Goal: Browse casually: Explore the website without a specific task or goal

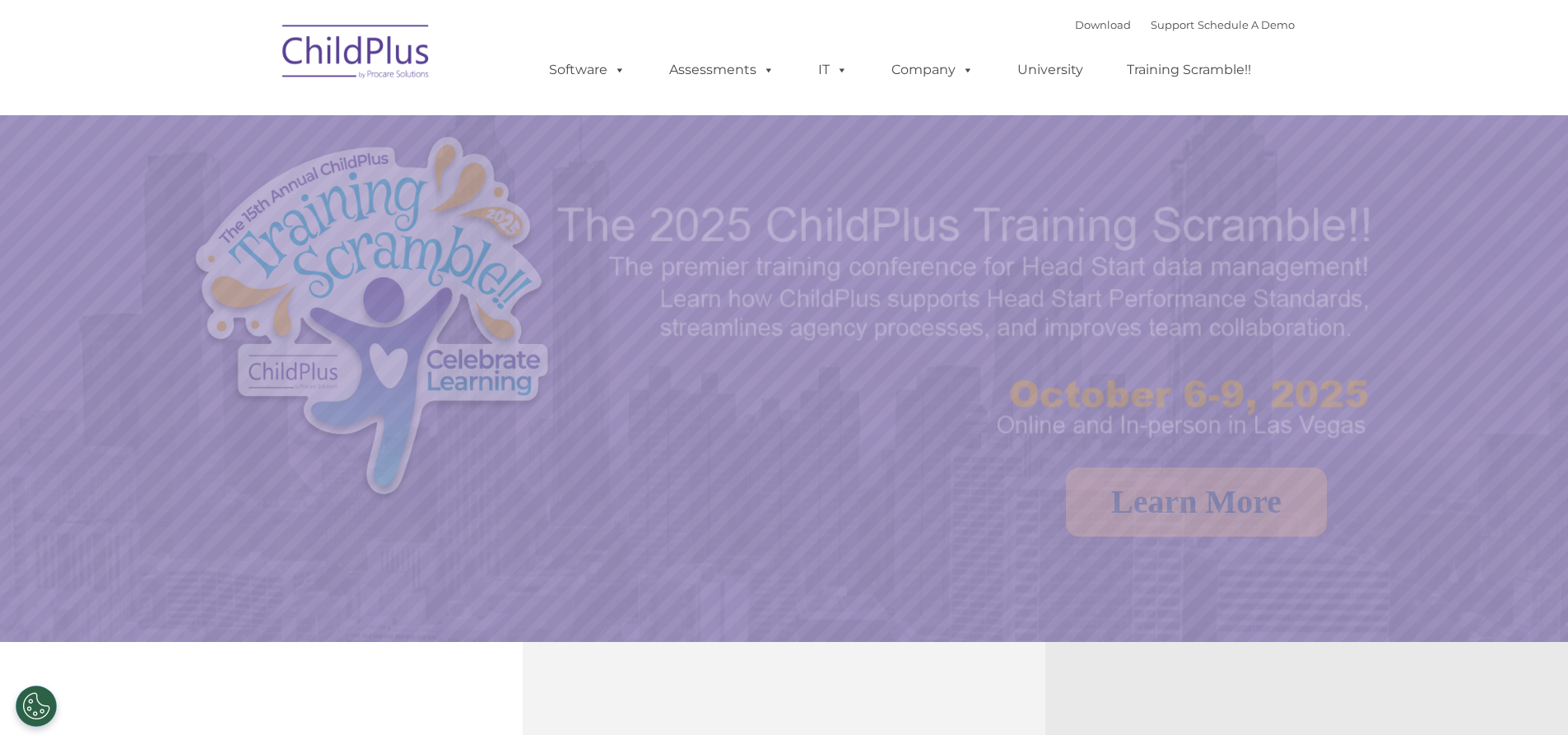
select select "MEDIUM"
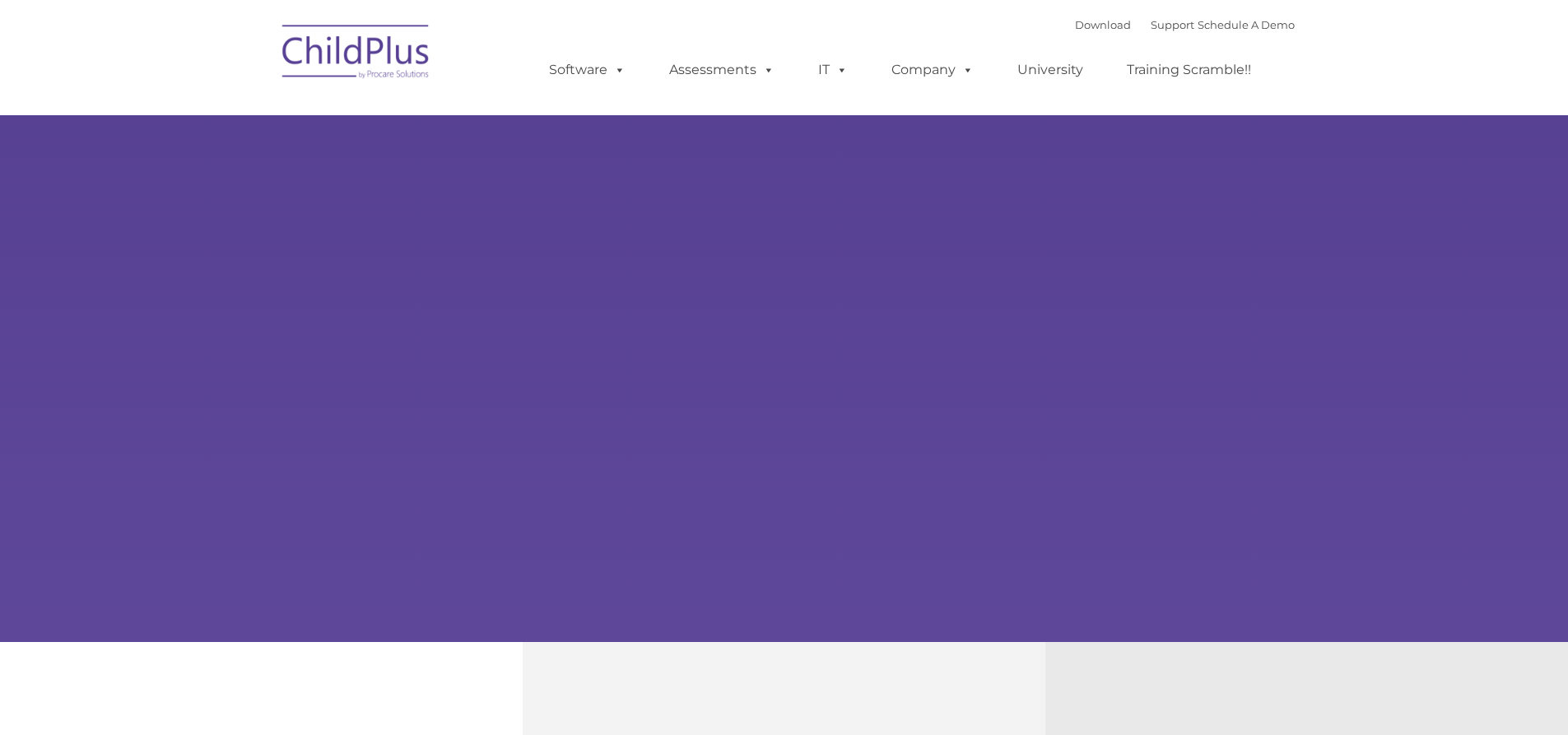
type input ""
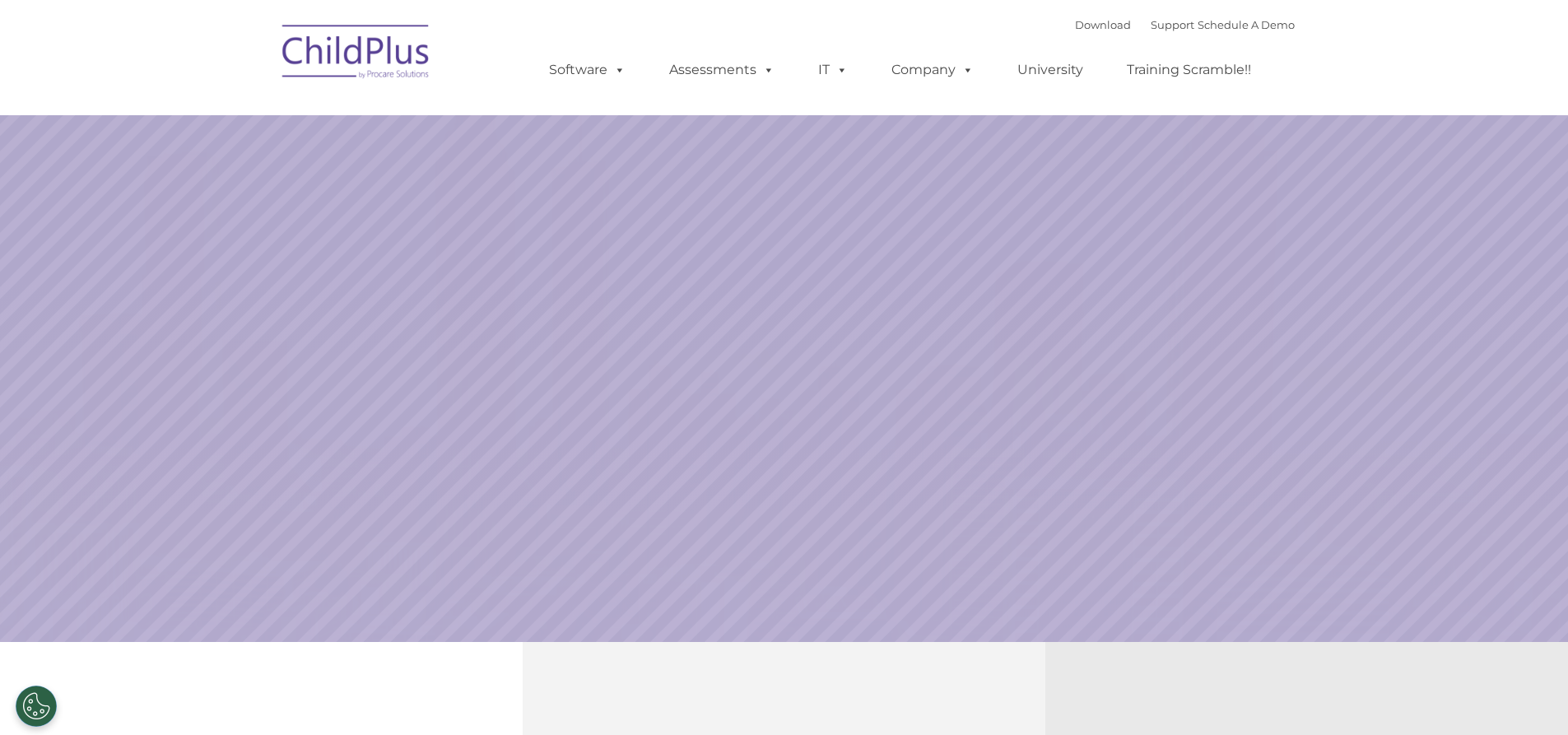
select select "MEDIUM"
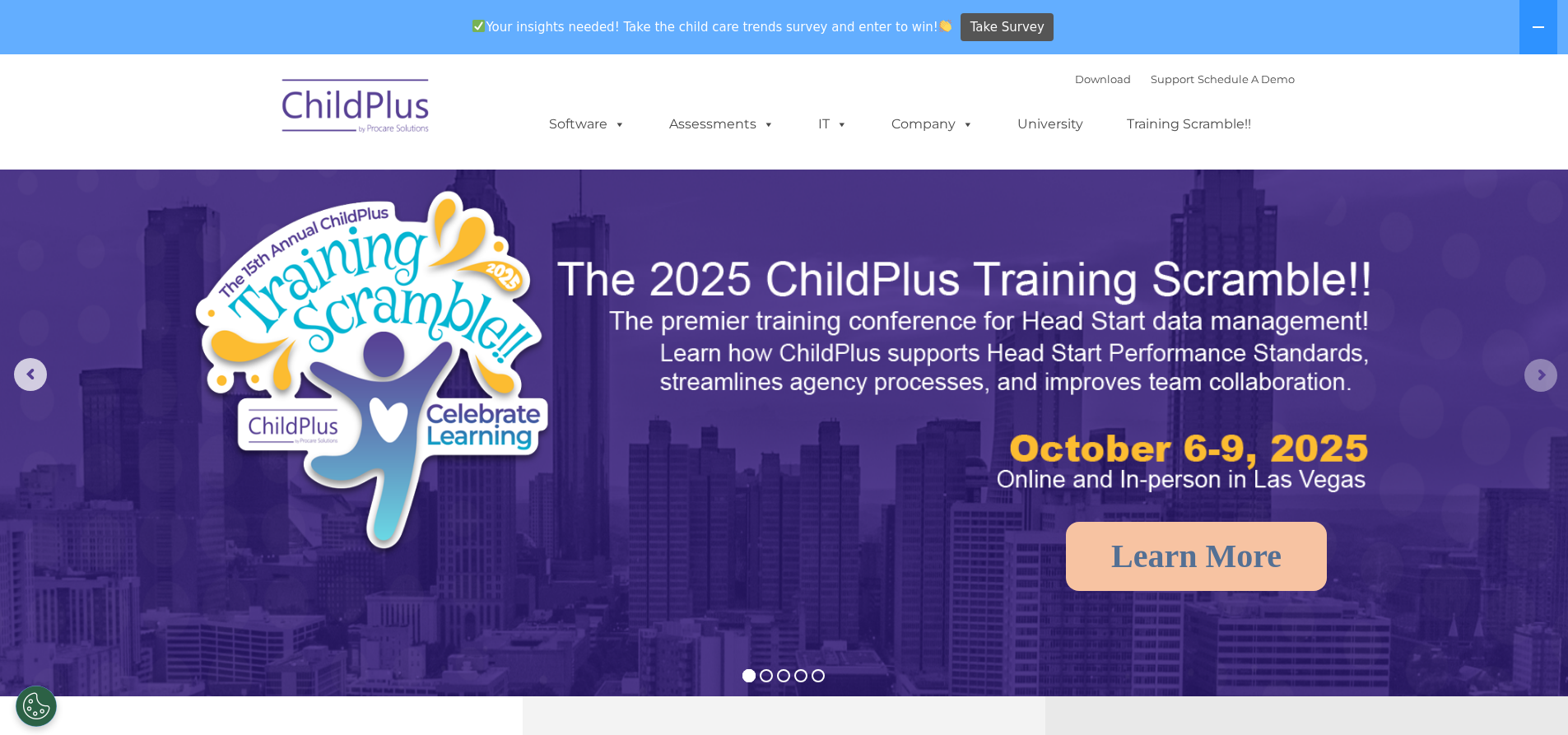
click at [1540, 374] on rs-arrow at bounding box center [1541, 375] width 33 height 33
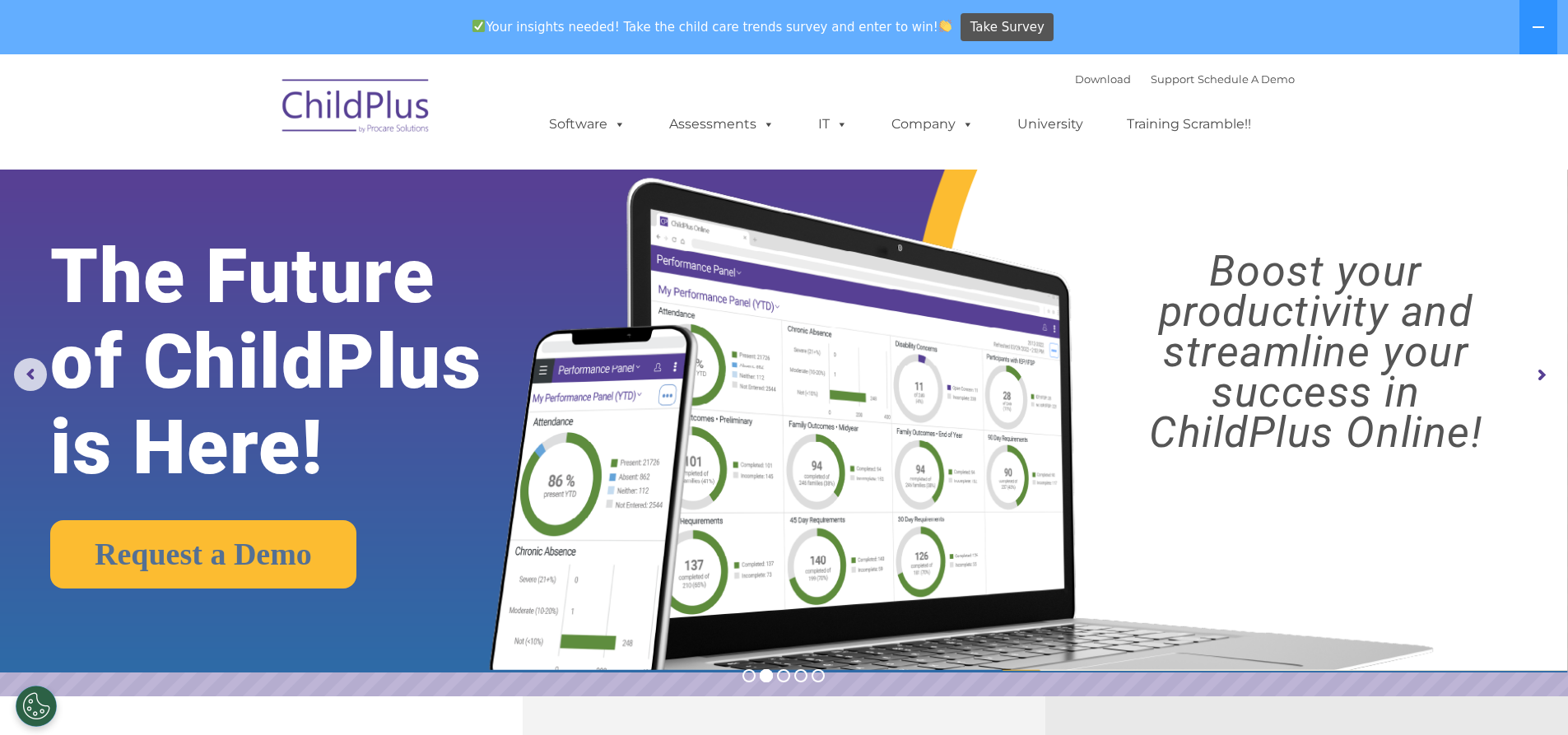
click at [1538, 374] on rs-arrow at bounding box center [1541, 375] width 33 height 33
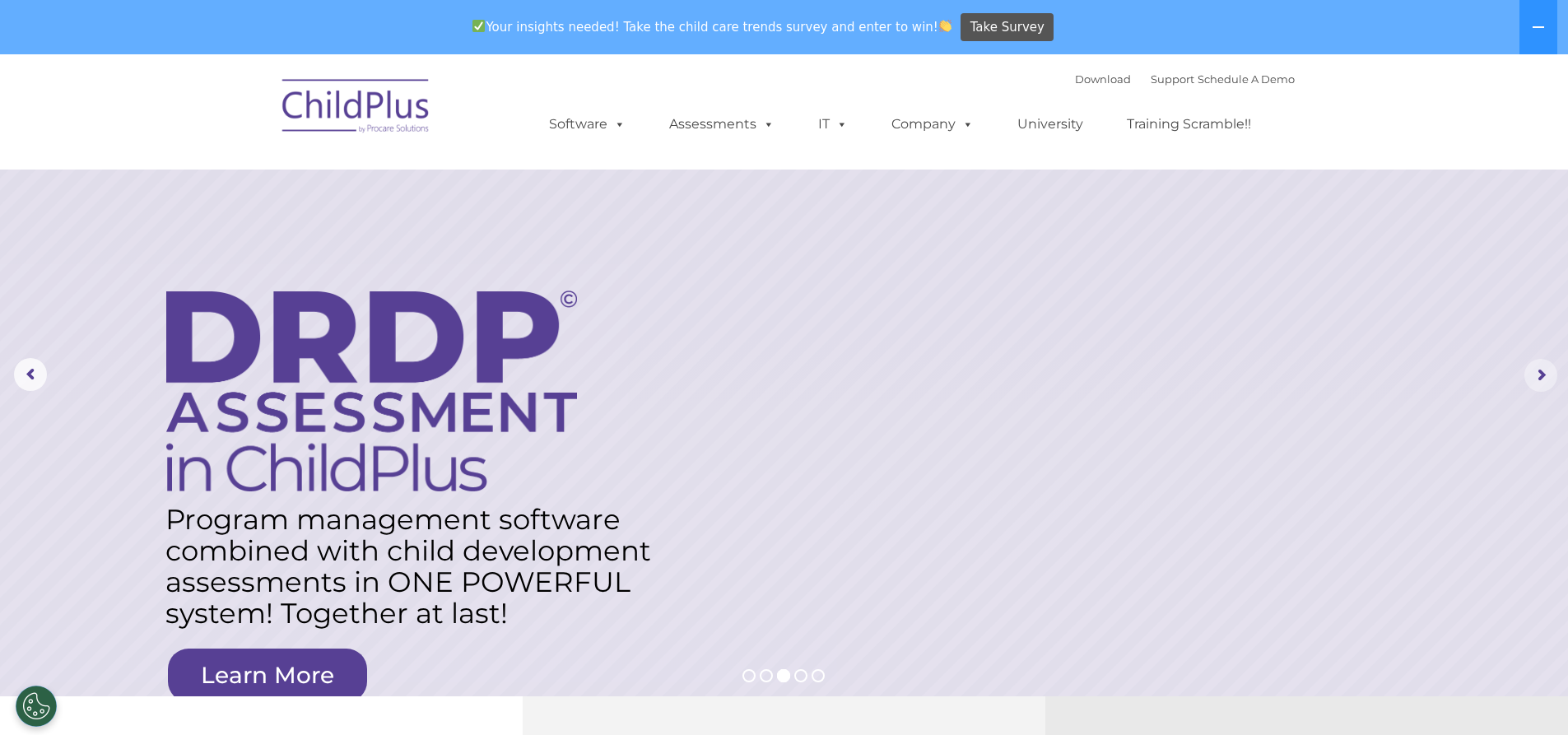
click at [1536, 373] on rs-arrow at bounding box center [1541, 375] width 33 height 33
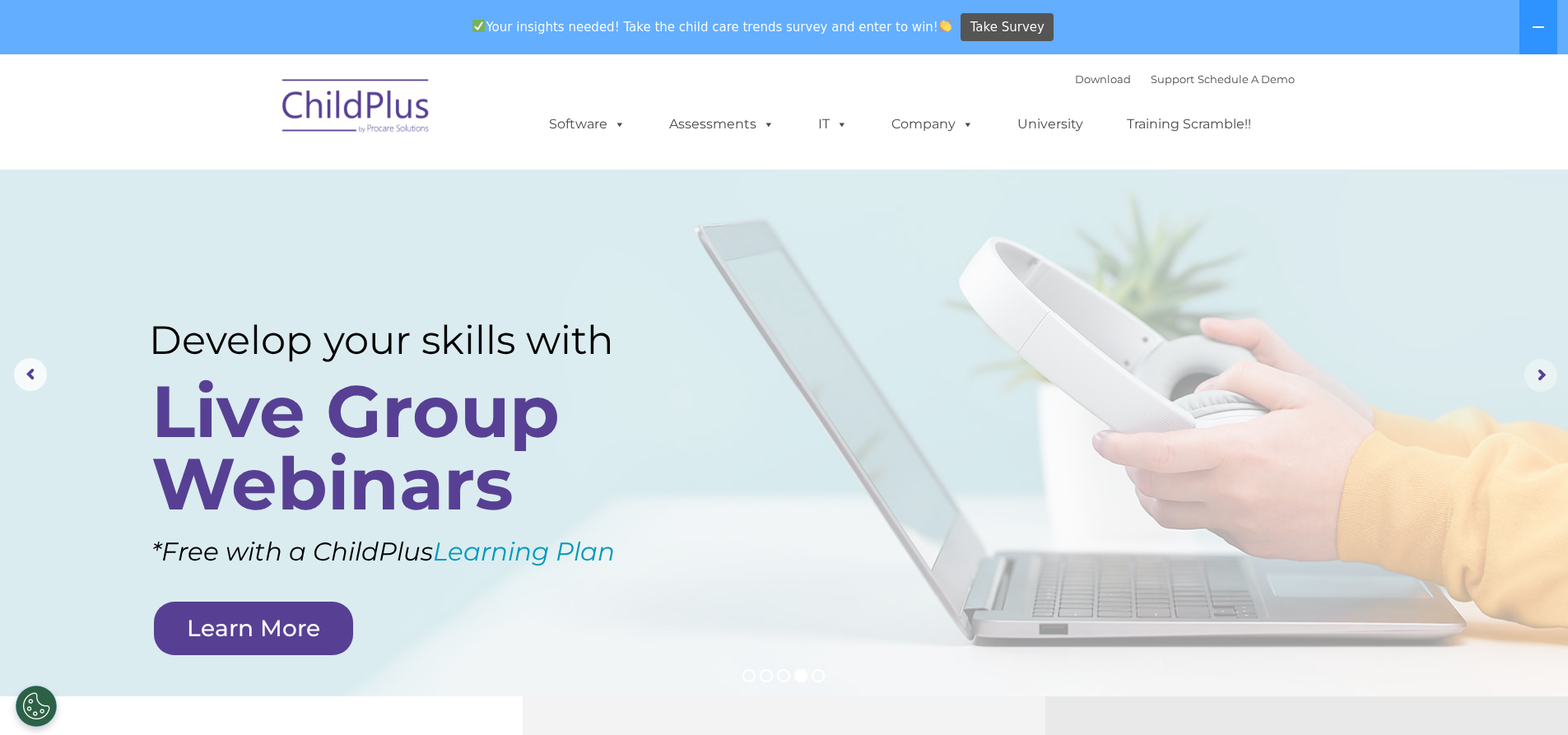
click at [1536, 373] on rs-arrow at bounding box center [1541, 375] width 33 height 33
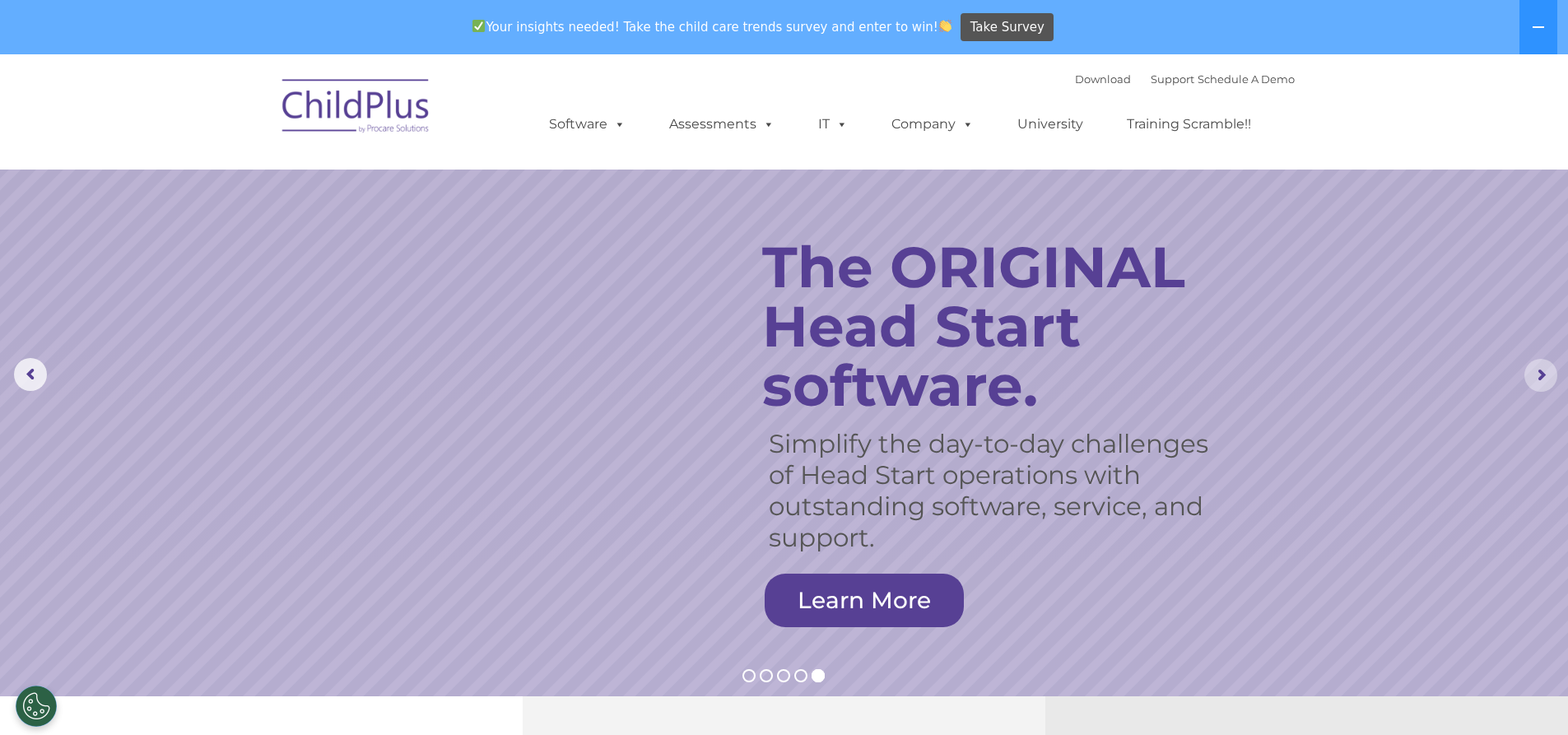
click at [1536, 373] on rs-arrow at bounding box center [1541, 375] width 33 height 33
